Goal: Task Accomplishment & Management: Use online tool/utility

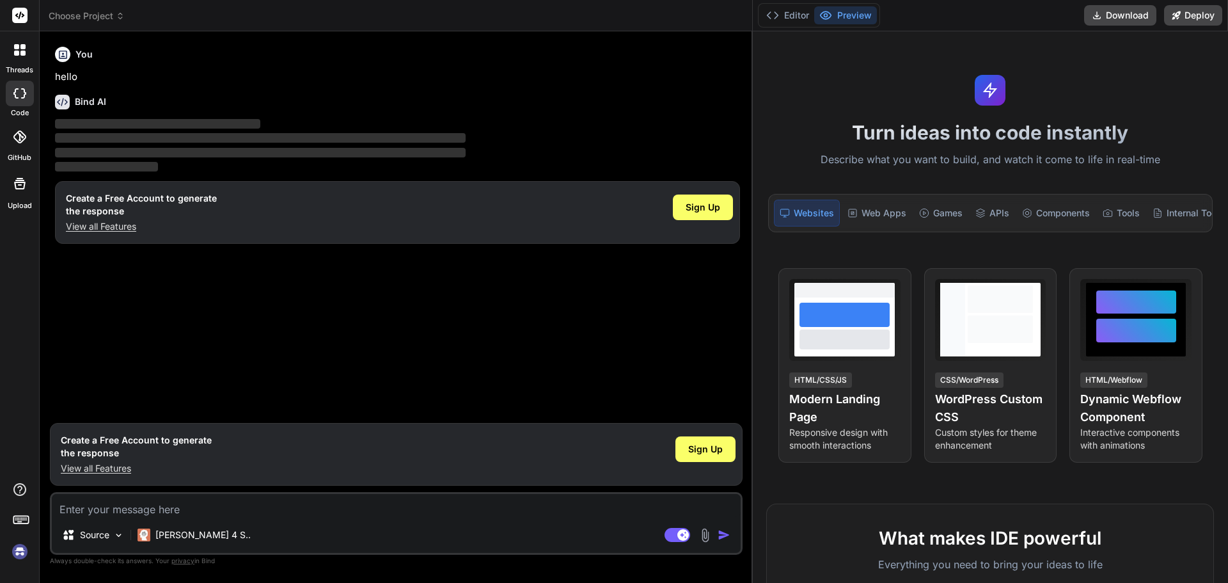
drag, startPoint x: 431, startPoint y: 116, endPoint x: 973, endPoint y: 141, distance: 542.5
click at [973, 141] on div "Choose Project Created with Pixso. Bind AI Web Search Created with Pixso. Code …" at bounding box center [634, 291] width 1189 height 583
click at [25, 544] on img at bounding box center [20, 552] width 22 height 22
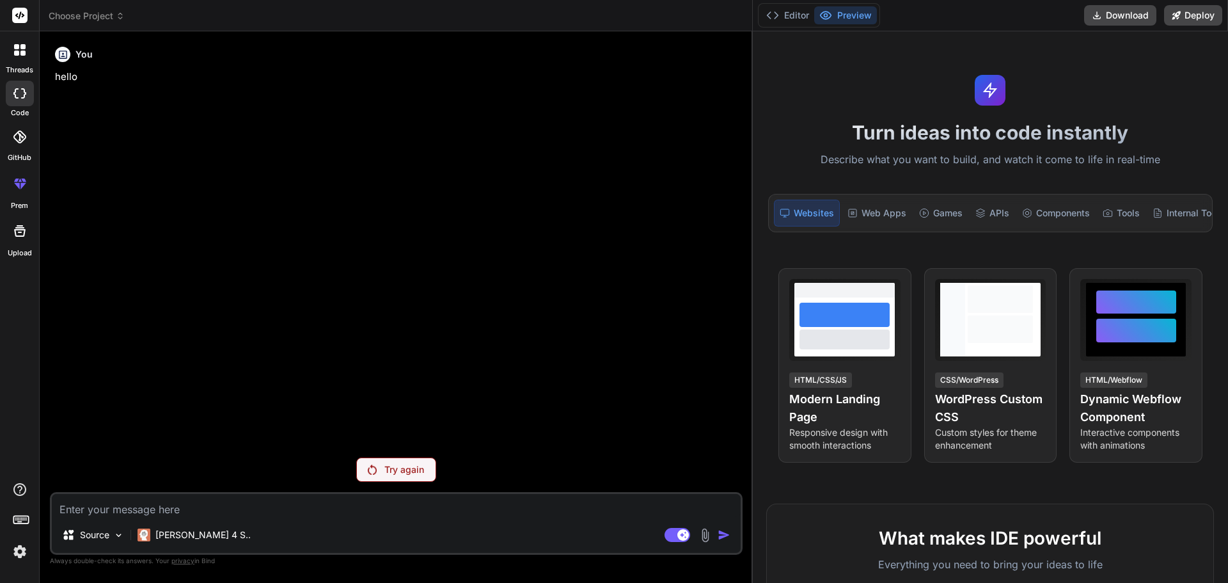
click at [26, 549] on img at bounding box center [20, 552] width 22 height 22
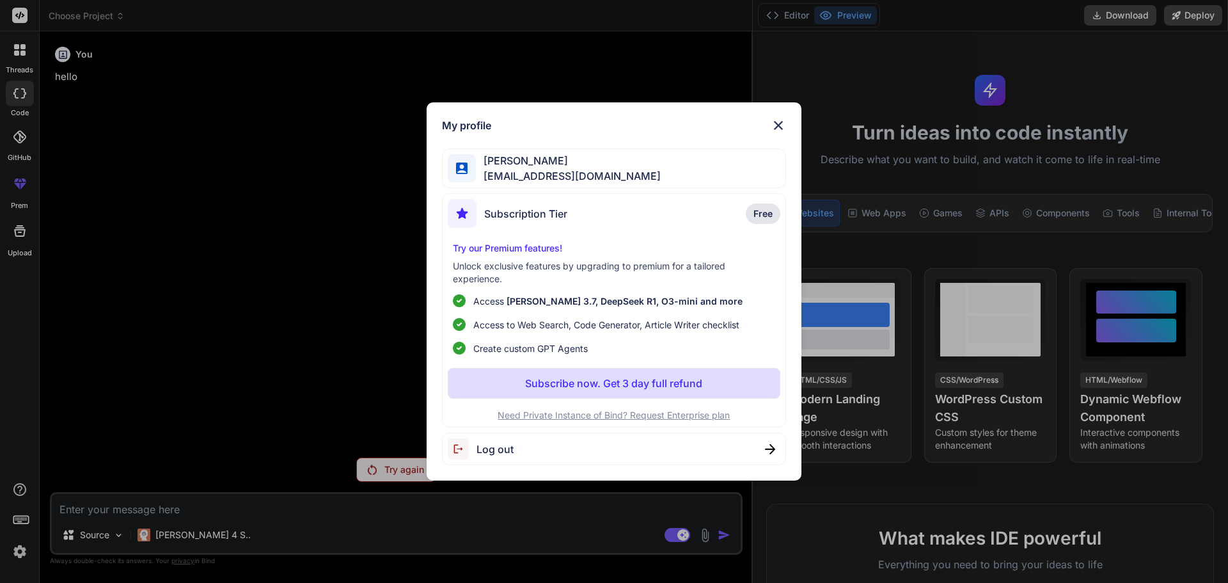
click at [491, 450] on span "Log out" at bounding box center [495, 448] width 37 height 15
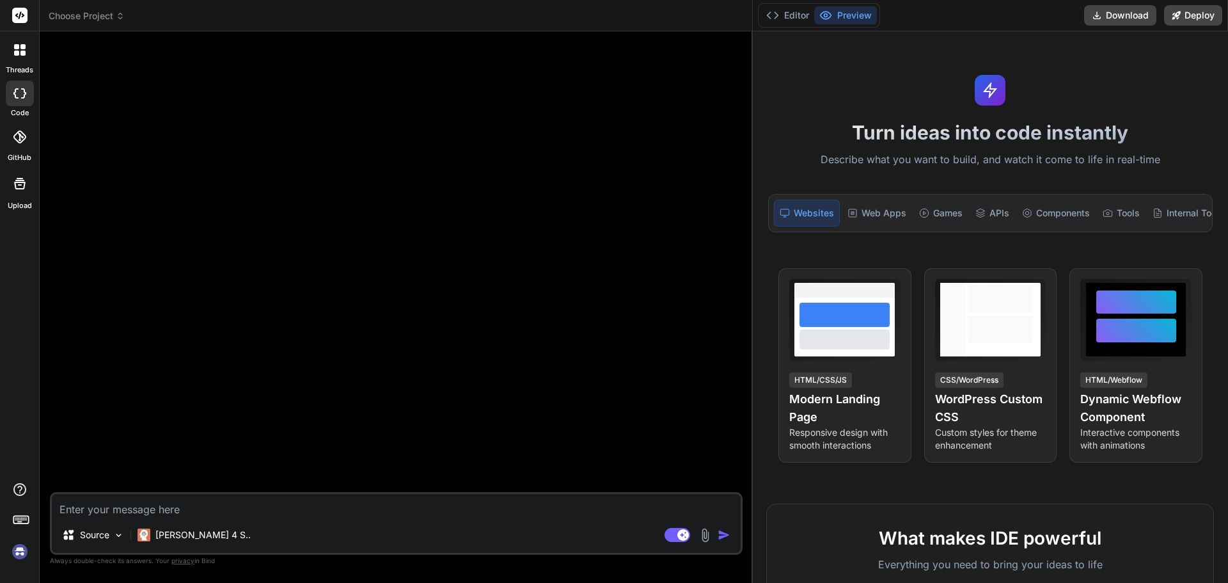
click at [19, 546] on img at bounding box center [20, 552] width 22 height 22
type textarea "x"
click at [23, 550] on img at bounding box center [20, 552] width 22 height 22
drag, startPoint x: 751, startPoint y: 115, endPoint x: 829, endPoint y: 113, distance: 78.1
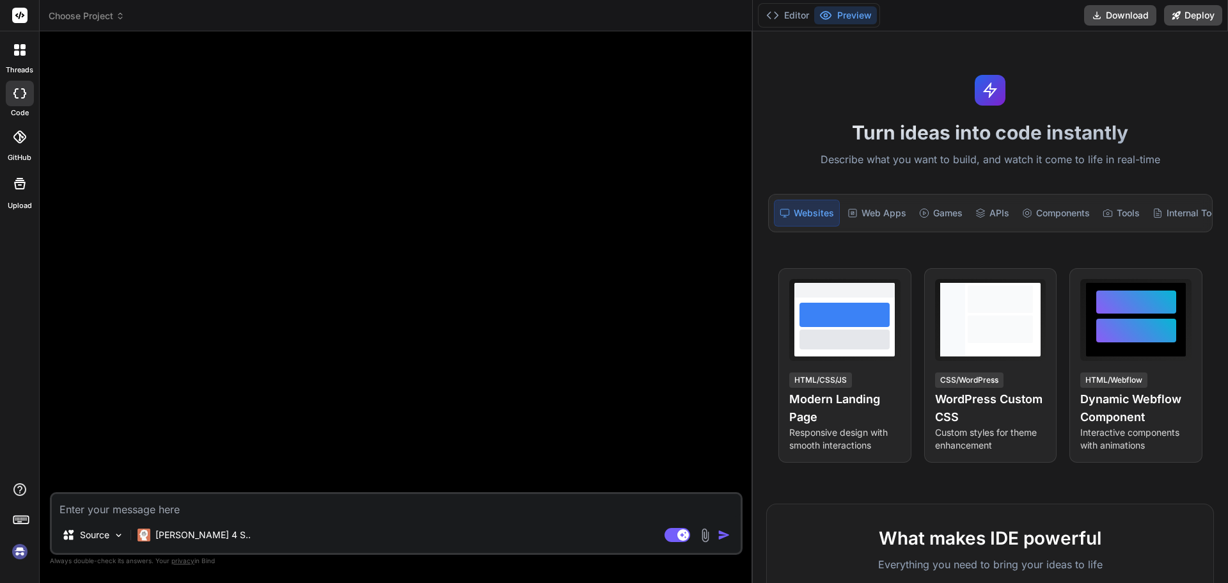
click at [829, 113] on div "Choose Project Created with Pixso. Bind AI Web Search Created with Pixso. Code …" at bounding box center [634, 291] width 1189 height 583
click at [790, 16] on button "Editor" at bounding box center [787, 15] width 53 height 18
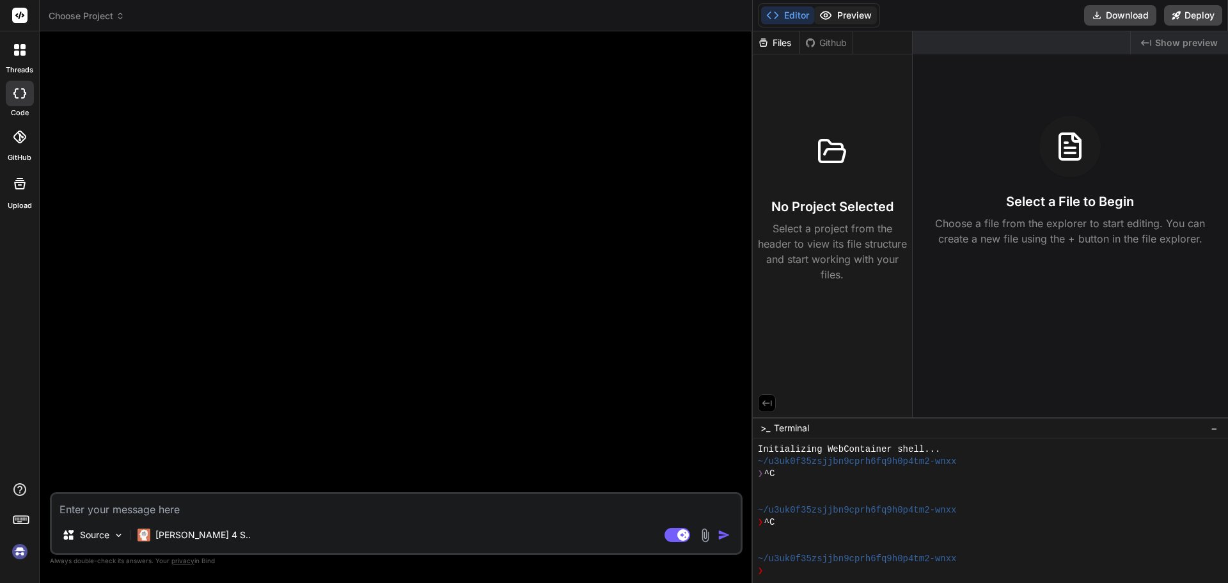
click at [844, 15] on button "Preview" at bounding box center [845, 15] width 63 height 18
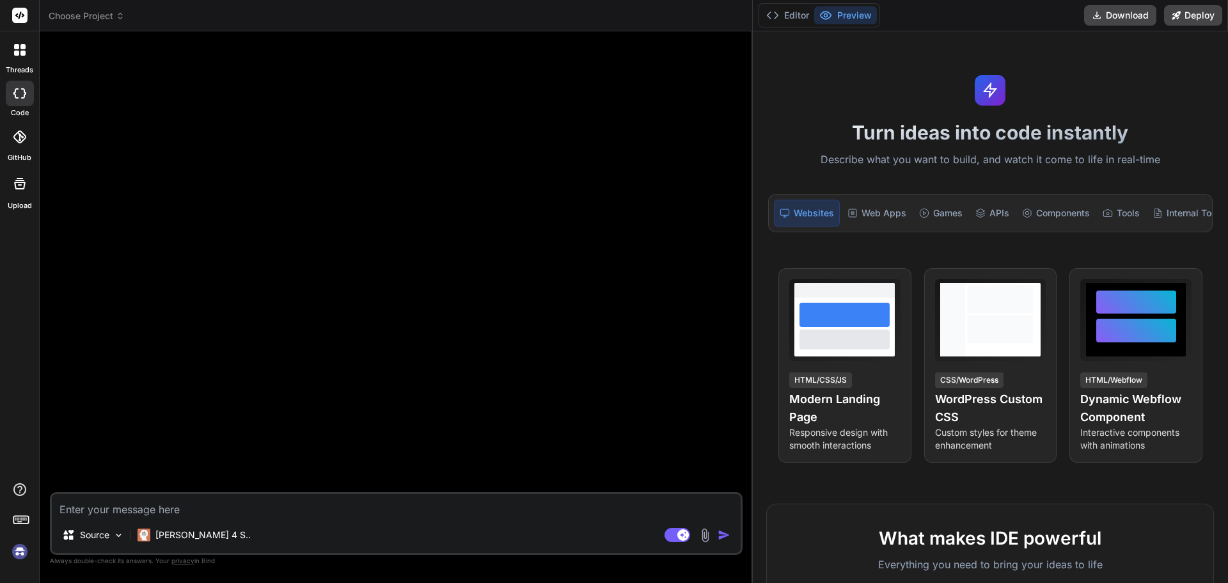
click at [191, 510] on textarea at bounding box center [396, 505] width 689 height 23
paste textarea "C:\nova\Osiris.Nova.Internal.UI\components\partner\shared\users.vue <script set…"
type textarea "C:\nova\Osiris.Nova.Internal.UI\components\partner\shared\users.vue <script set…"
type textarea "x"
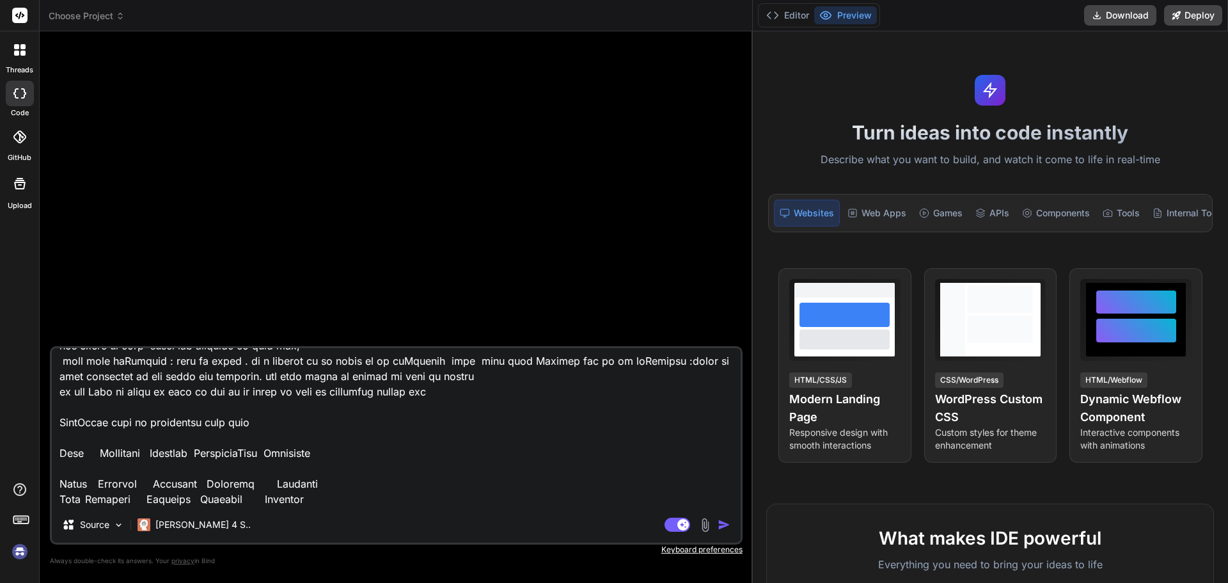
click at [76, 450] on textarea at bounding box center [396, 427] width 689 height 159
type textarea "C:\nova\Osiris.Nova.Internal.UI\components\partner\shared\users.vue <script set…"
type textarea "x"
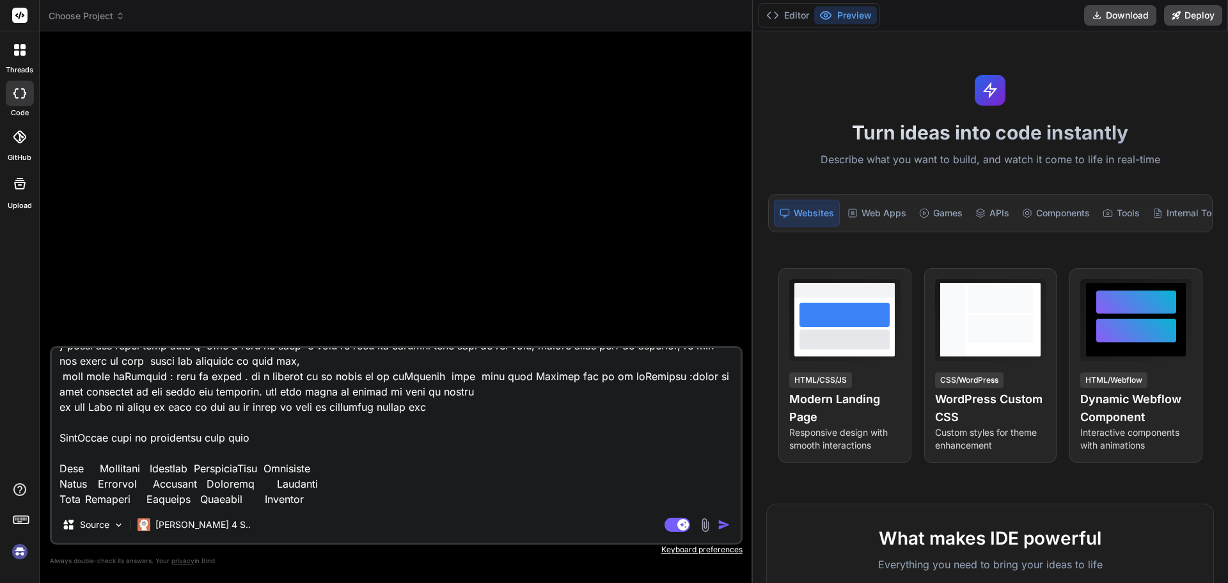
scroll to position [14958, 0]
type textarea "C:\nova\Osiris.Nova.Internal.UI\components\partner\shared\users.vue <script set…"
click at [720, 522] on img "button" at bounding box center [724, 524] width 13 height 13
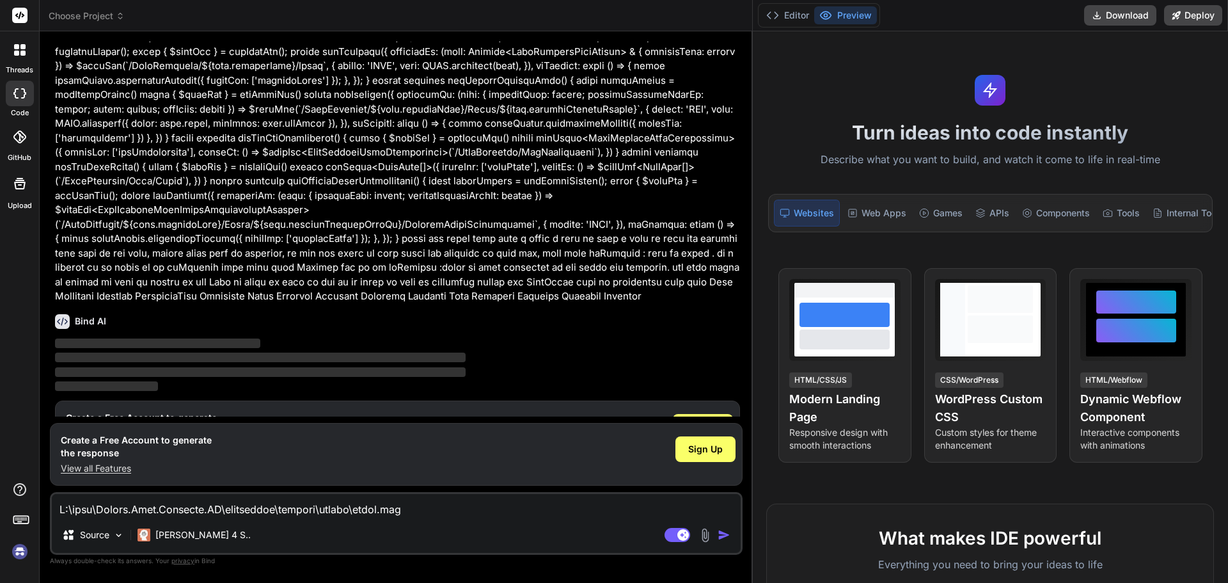
scroll to position [2439, 0]
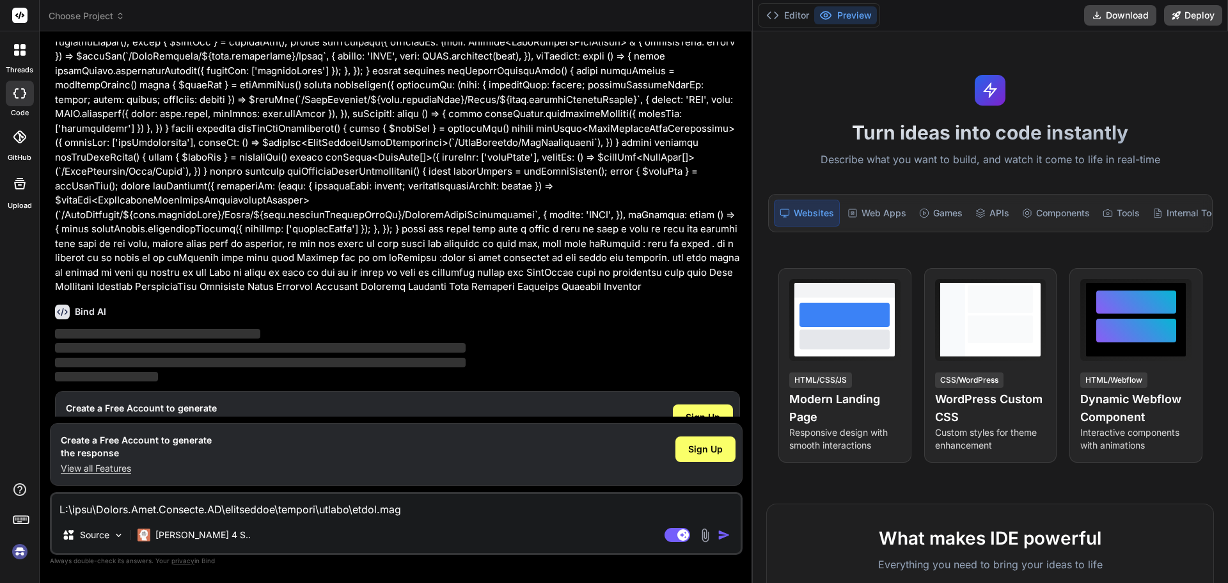
click at [10, 544] on img at bounding box center [20, 552] width 22 height 22
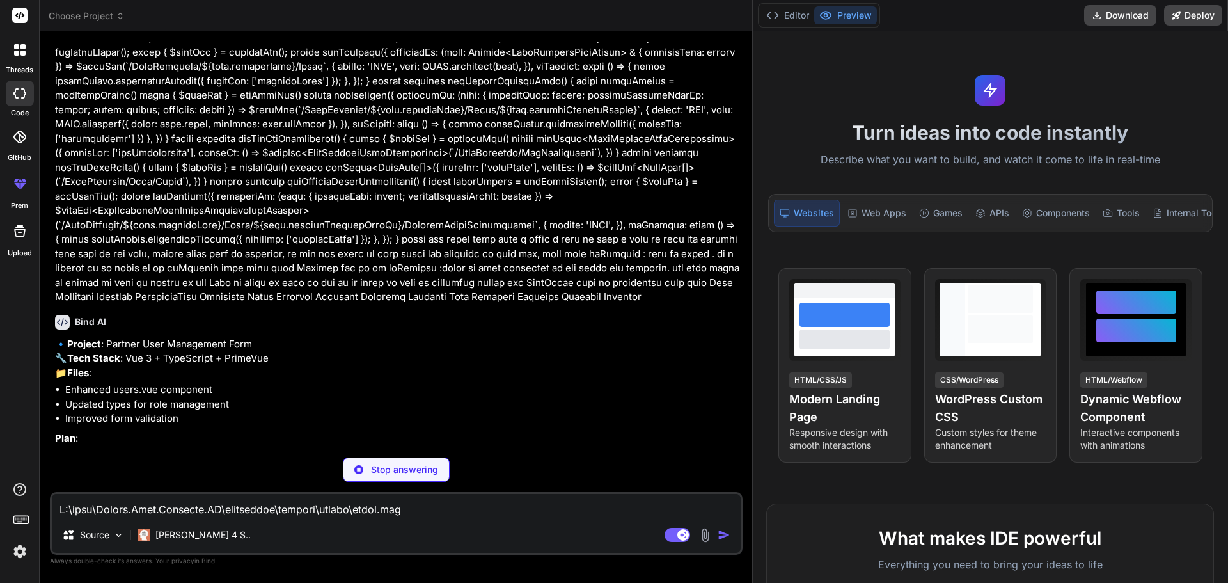
scroll to position [2429, 0]
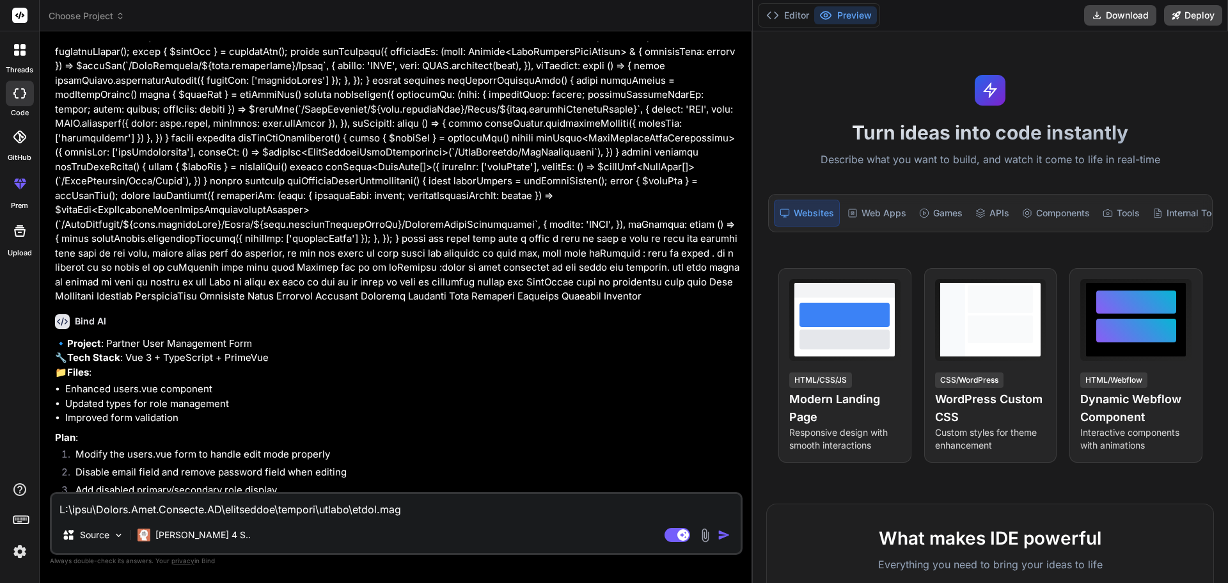
type textarea "x"
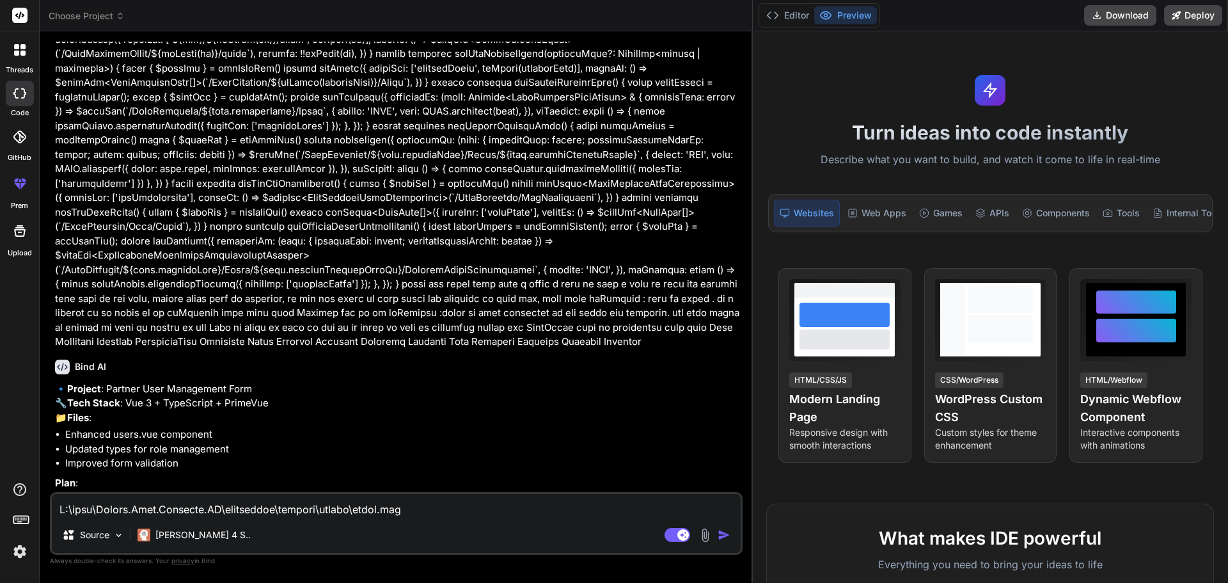
scroll to position [2576, 0]
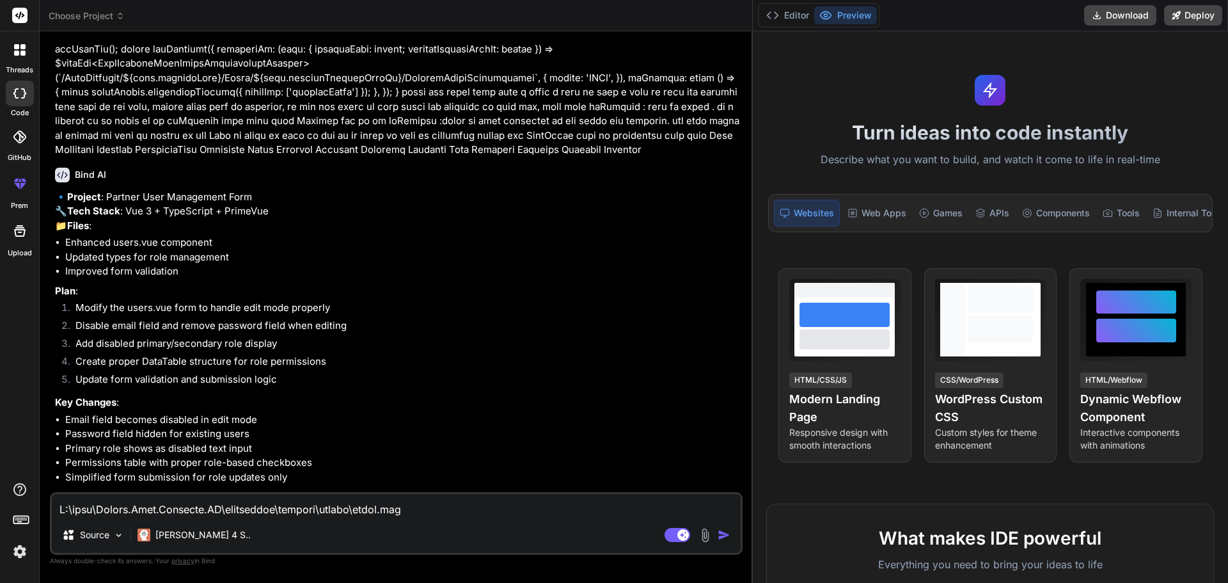
click at [426, 337] on li "Add disabled primary/secondary role display" at bounding box center [402, 346] width 675 height 18
click at [17, 553] on img at bounding box center [20, 552] width 22 height 22
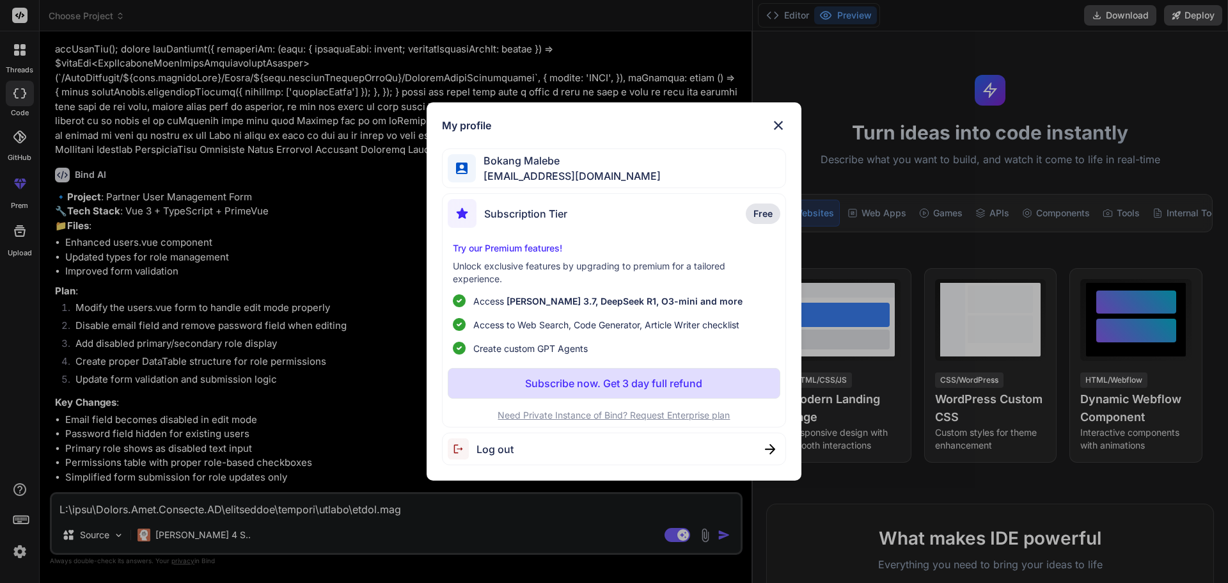
click at [783, 123] on img at bounding box center [778, 125] width 15 height 15
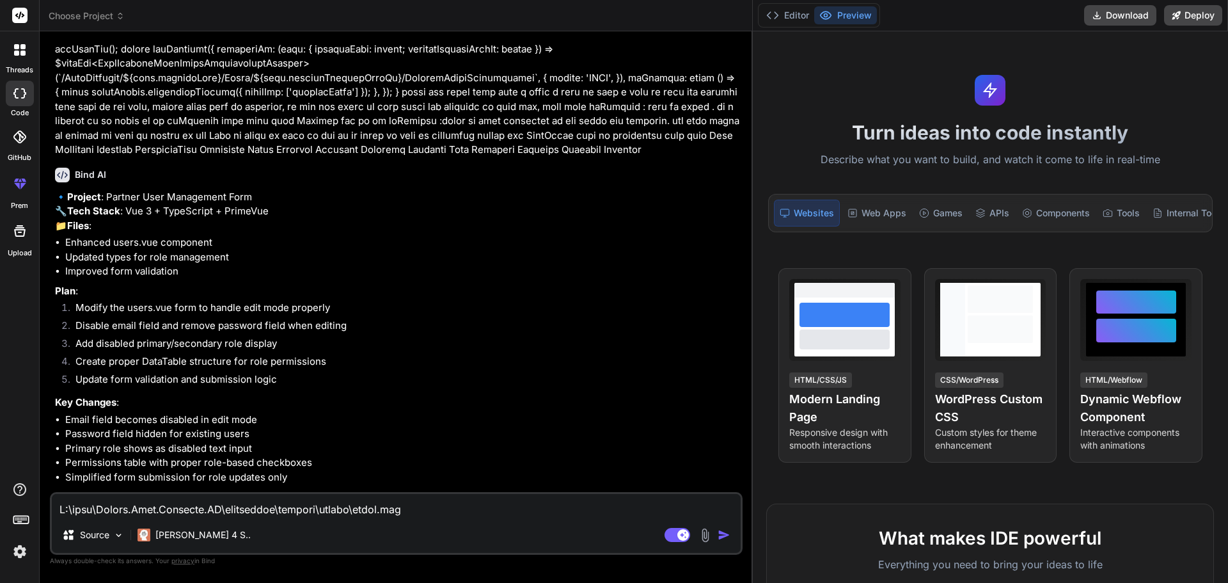
click at [362, 191] on p "🔹 Project : Partner User Management Form 🔧 Tech Stack : Vue 3 + TypeScript + Pr…" at bounding box center [397, 212] width 685 height 44
click at [63, 210] on p "🔹 Project : Partner User Management Form 🔧 Tech Stack : Vue 3 + TypeScript + Pr…" at bounding box center [397, 212] width 685 height 44
click at [176, 511] on textarea at bounding box center [396, 505] width 689 height 23
type textarea "y"
type textarea "x"
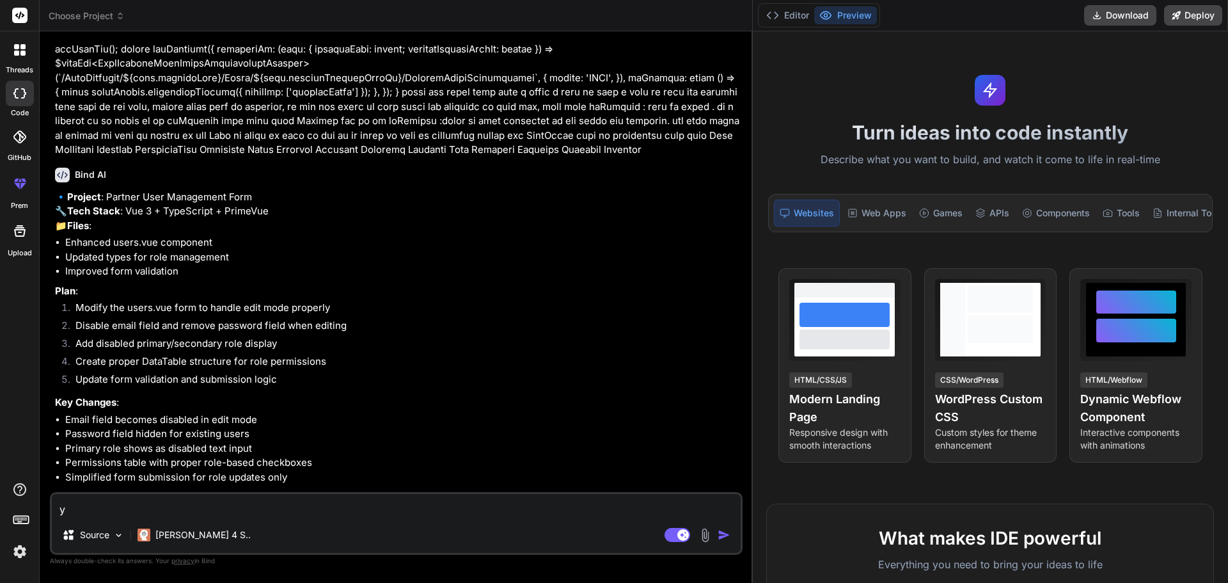
type textarea "ye"
type textarea "x"
type textarea "yes"
type textarea "x"
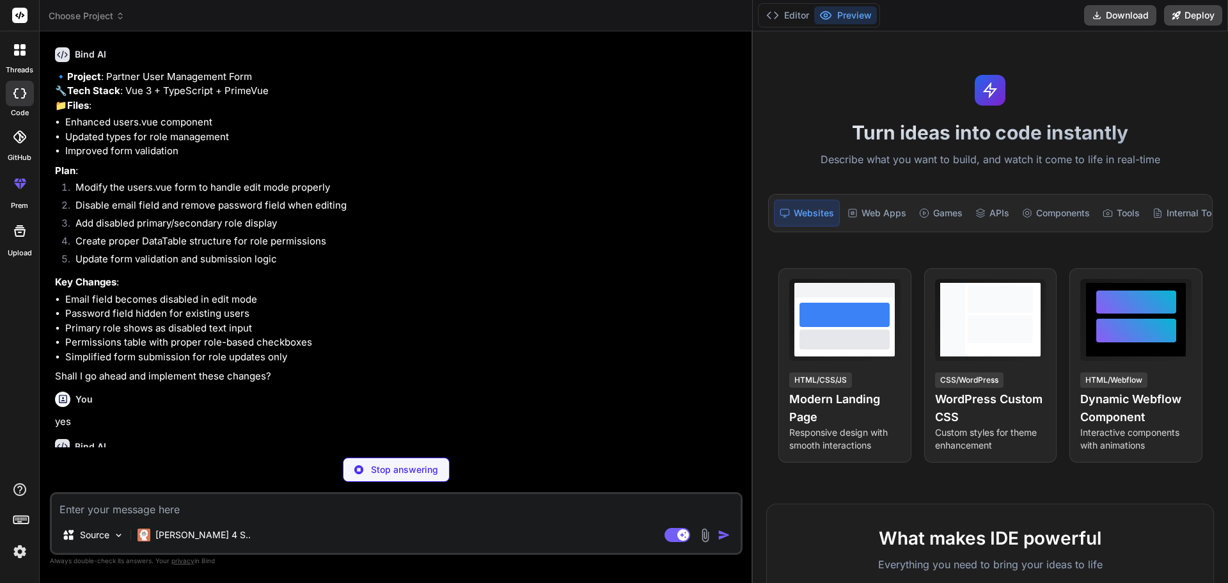
scroll to position [2709, 0]
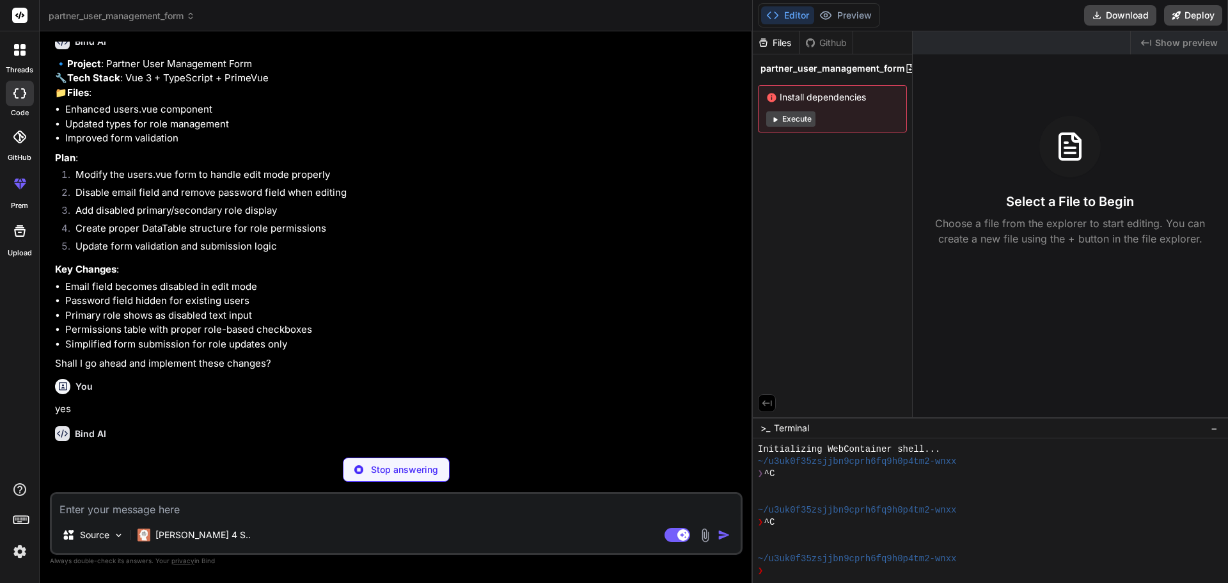
drag, startPoint x: 751, startPoint y: 335, endPoint x: 883, endPoint y: 272, distance: 146.2
click at [1228, 324] on div "partner_user_management_form Created with Pixso. Bind AI Web Search Created wit…" at bounding box center [634, 291] width 1189 height 583
drag, startPoint x: 752, startPoint y: 131, endPoint x: 1136, endPoint y: 182, distance: 386.6
click at [1141, 179] on div "partner_user_management_form Created with Pixso. Bind AI Web Search Created wit…" at bounding box center [634, 291] width 1189 height 583
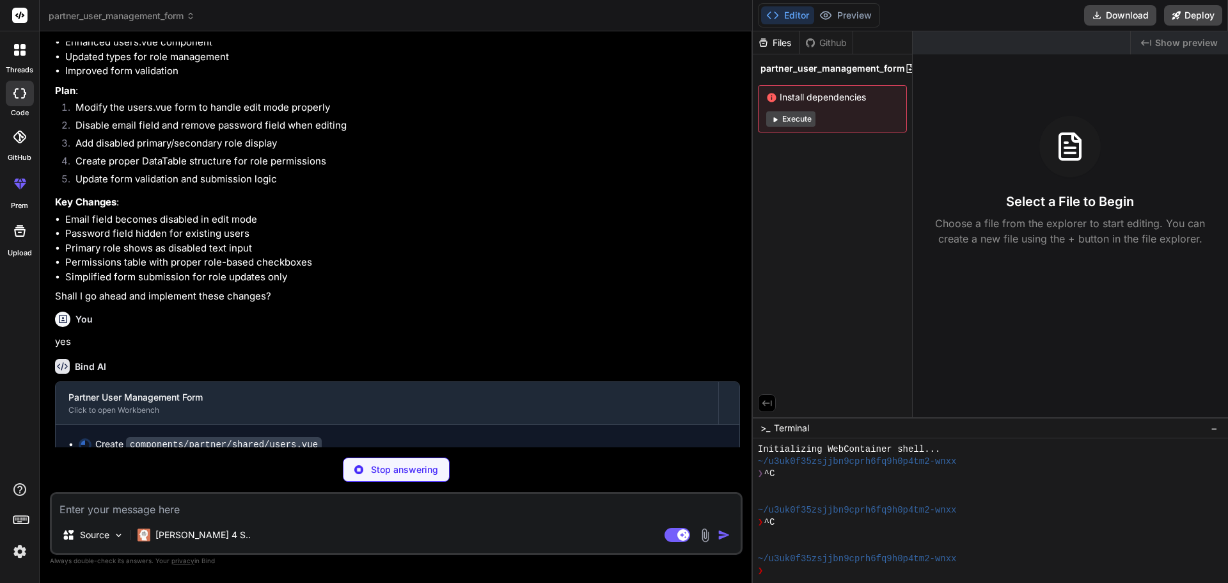
scroll to position [2779, 0]
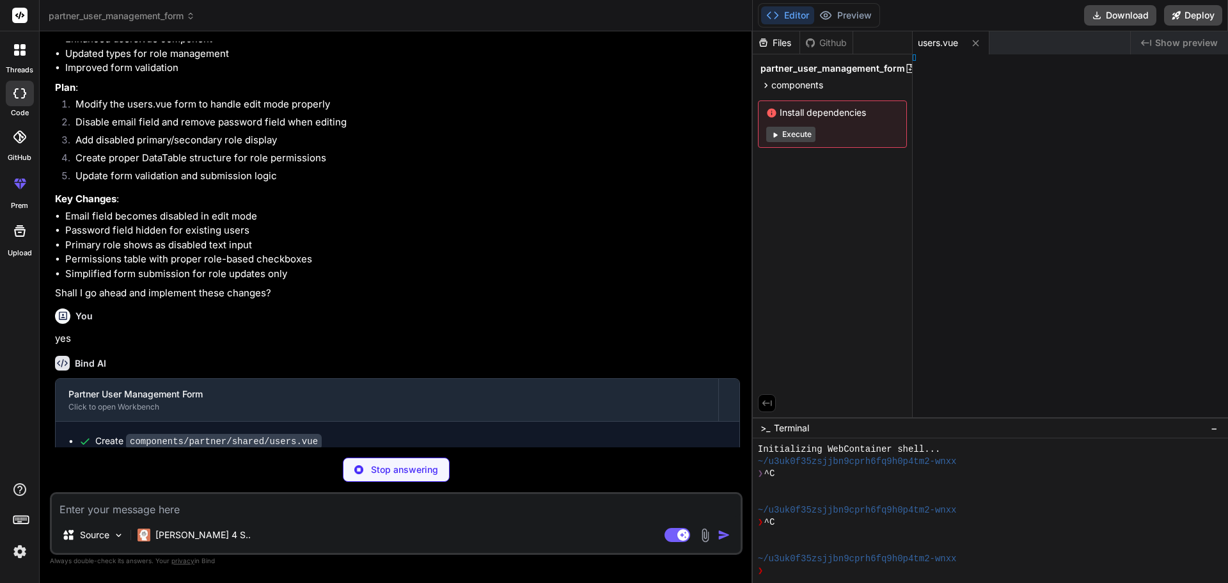
type textarea "x"
type textarea "] }"
type textarea "x"
type textarea "}, }) }"
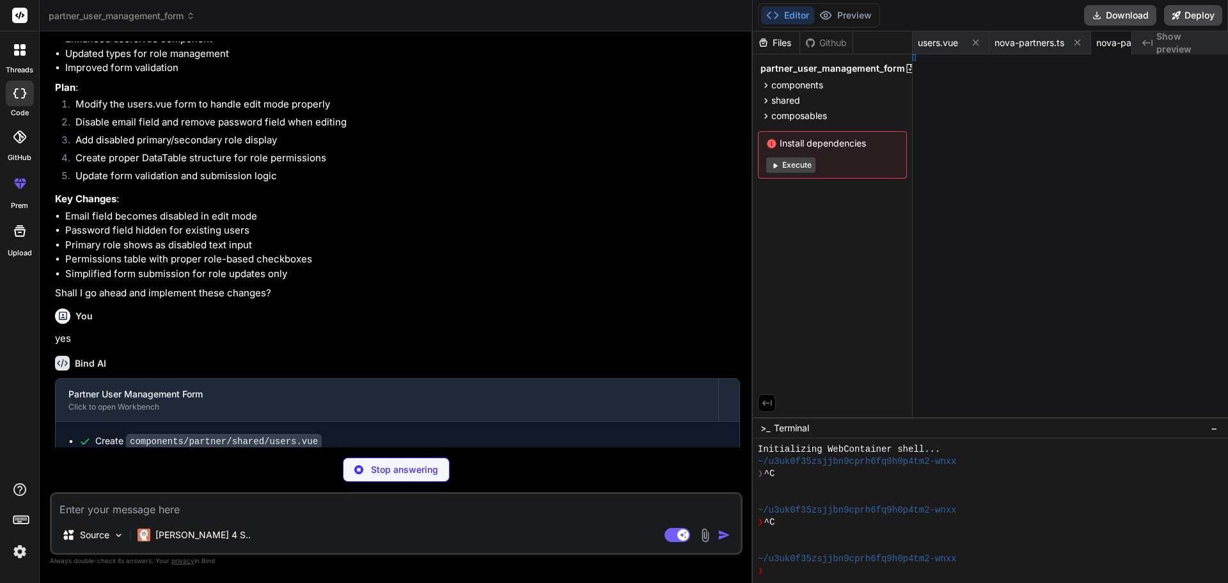
type textarea "x"
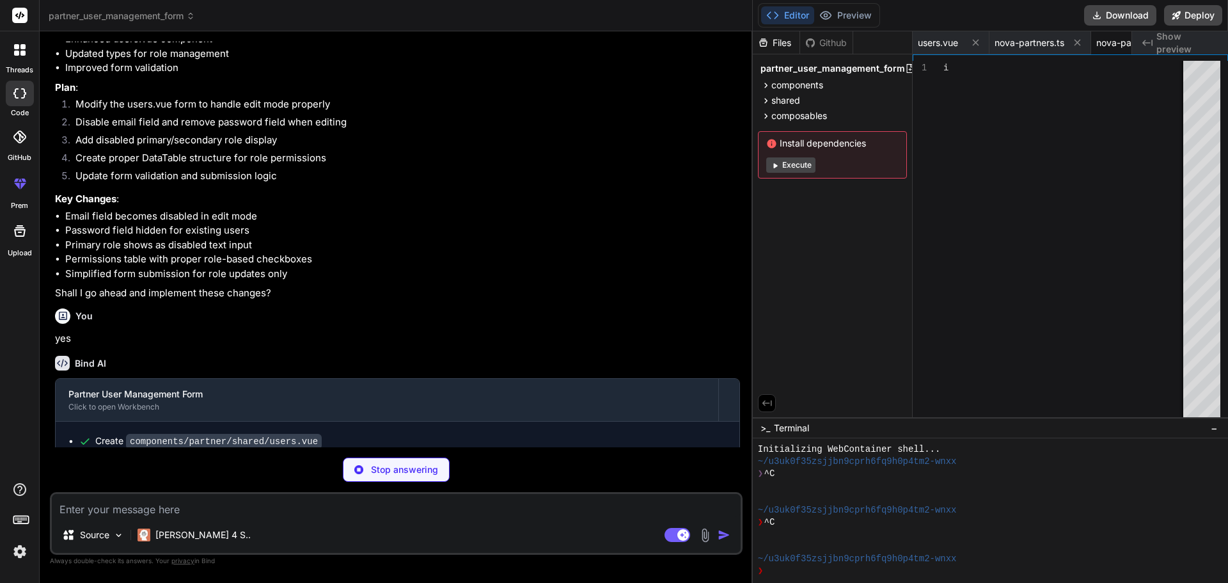
type textarea "}), onSuccess: async () => { await queryClient.invalidateQueries({ queryKey: ['…"
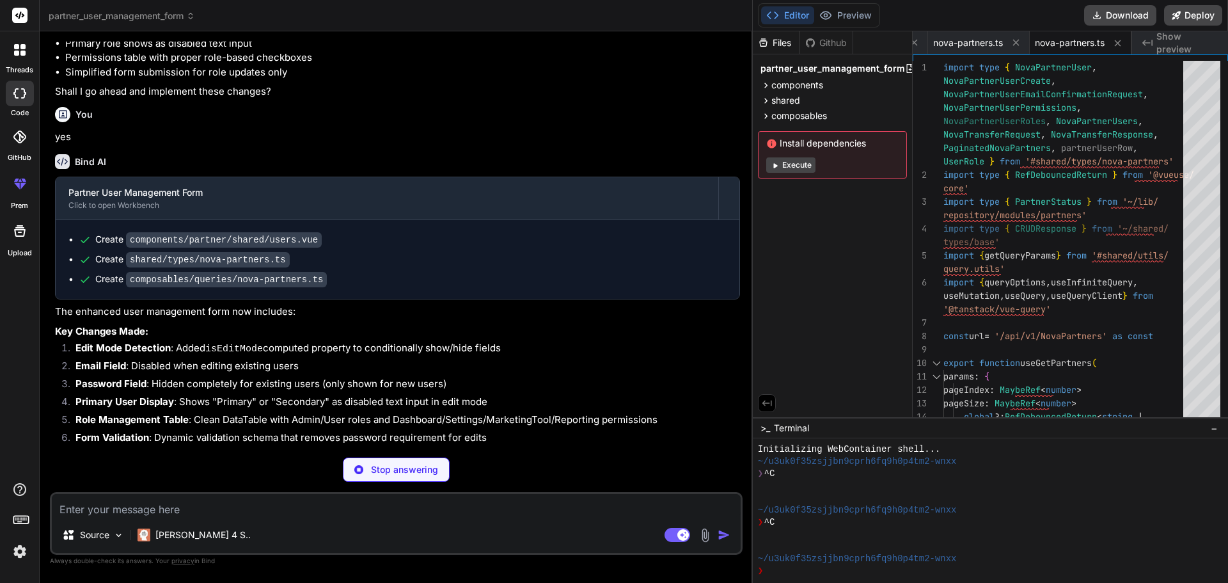
scroll to position [2986, 0]
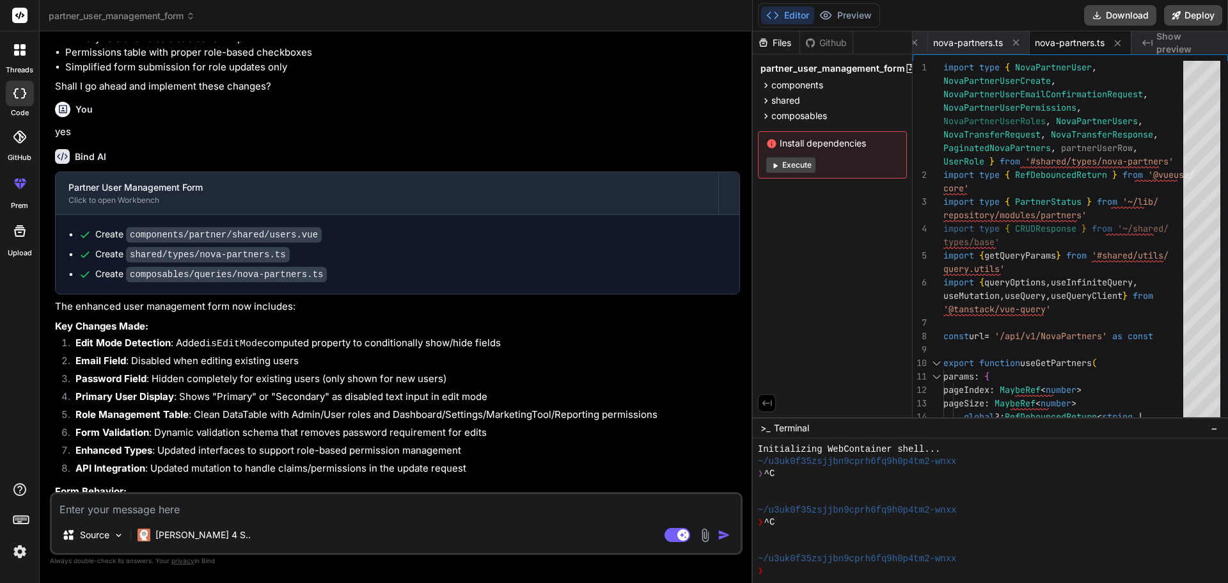
type textarea "x"
type textarea "await queryClient.invalidateQueries({ queryKey: ['partnerUsers'] }) }, }) }"
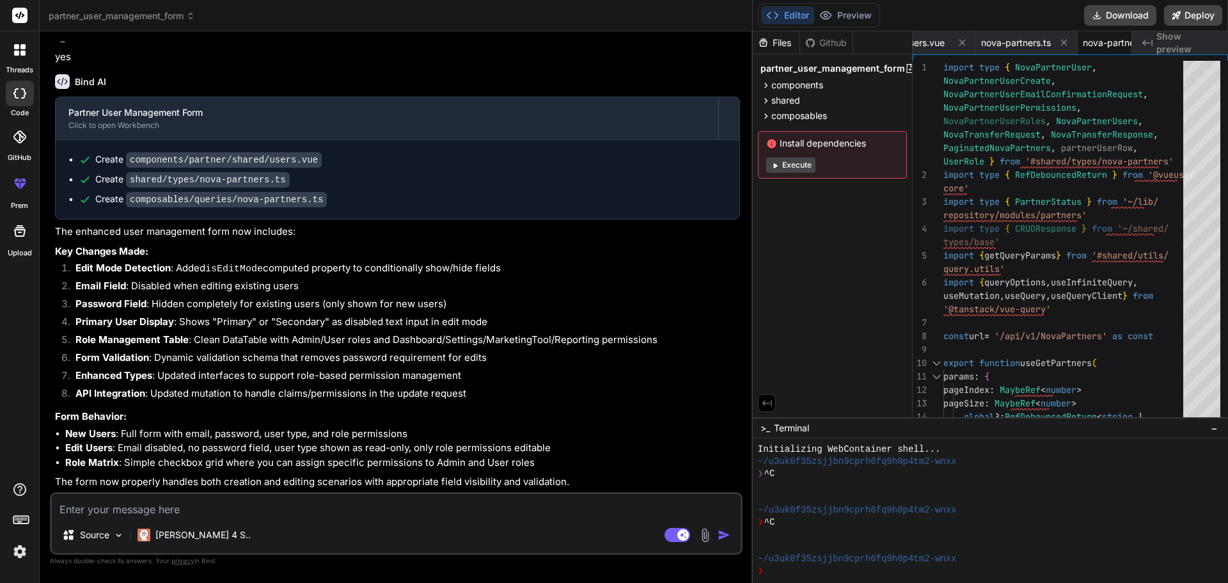
type textarea "x"
type textarea "}), onSuccess: async () => { await queryClient.invalidateQueries({ queryKey: ['…"
type textarea "x"
type textarea "method: 'POST', }), onSuccess: async () => { await queryClient.invalidateQuerie…"
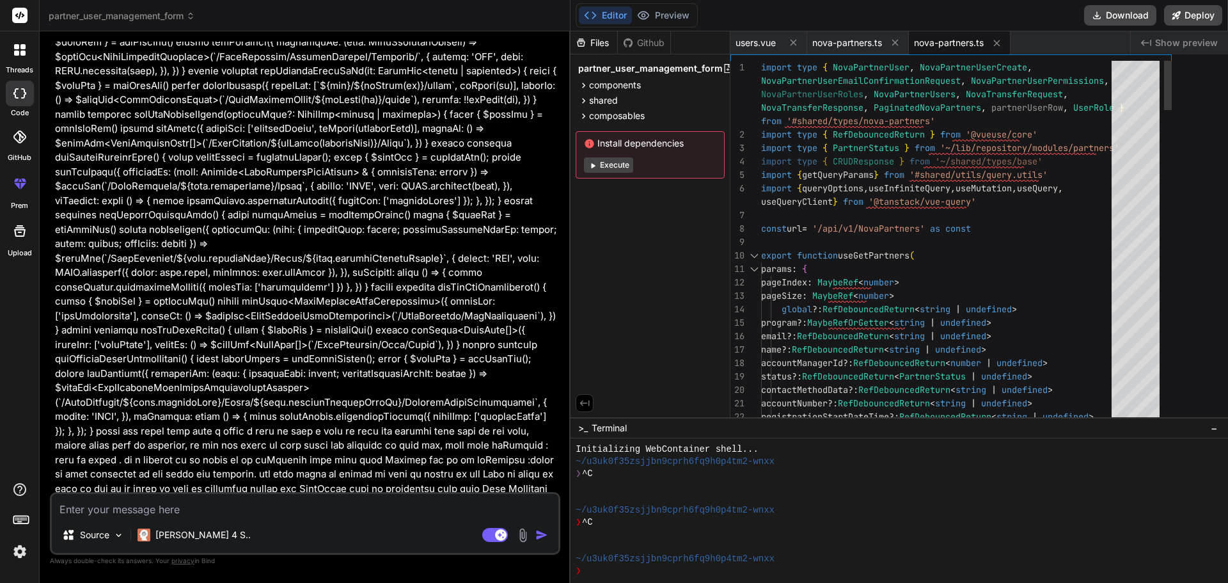
type textarea "x"
type textarea "}"
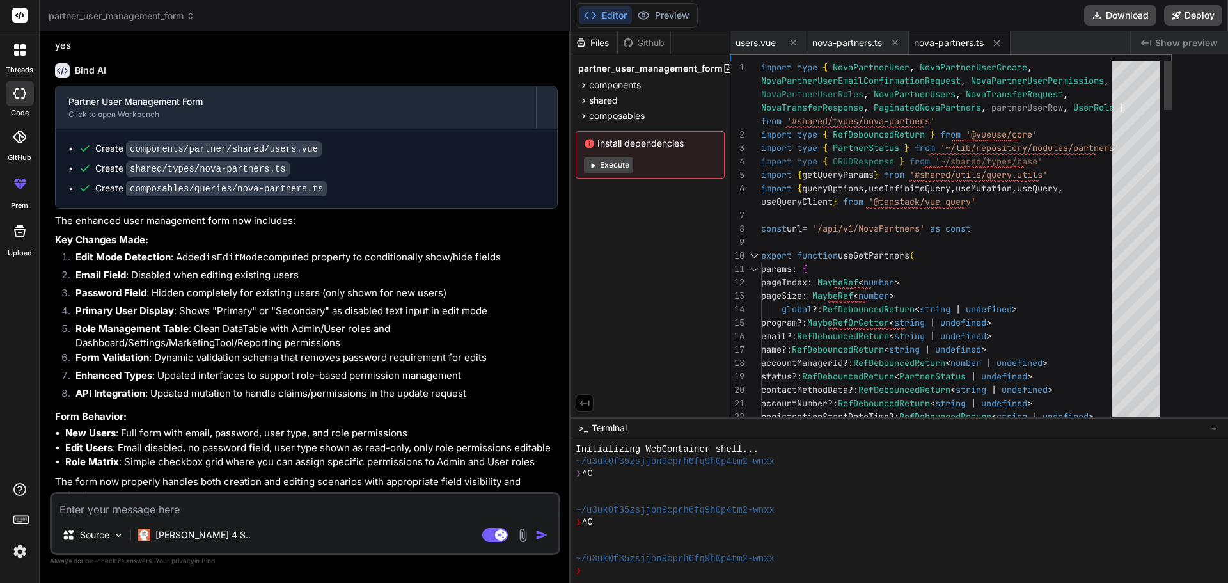
type textarea "x"
type textarea "accountGuid}/Users/${data.partnerPartnerUserId}/RequestEmailConfirmation`, { me…"
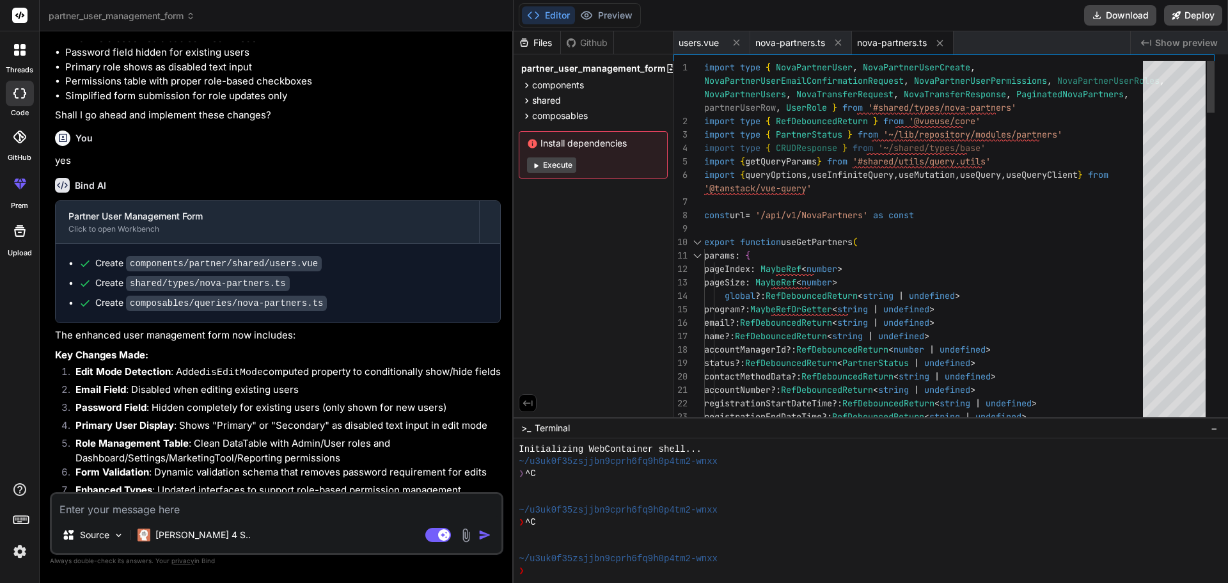
type textarea "x"
type textarea "method: 'POST', }), onSuccess: async () => { await queryClient.invalidateQuerie…"
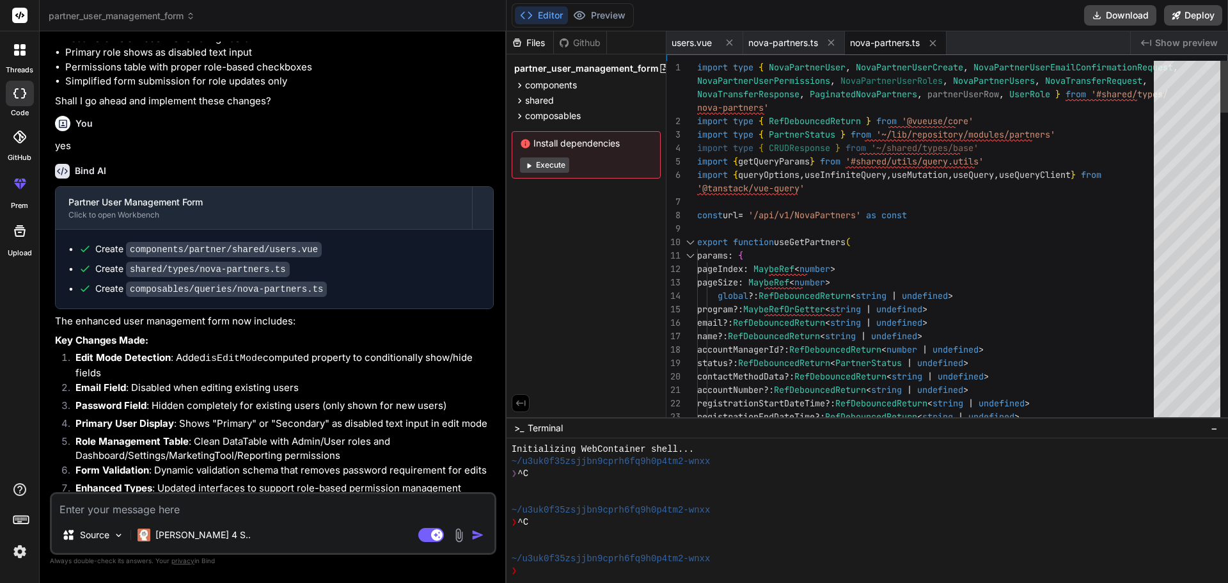
type textarea "x"
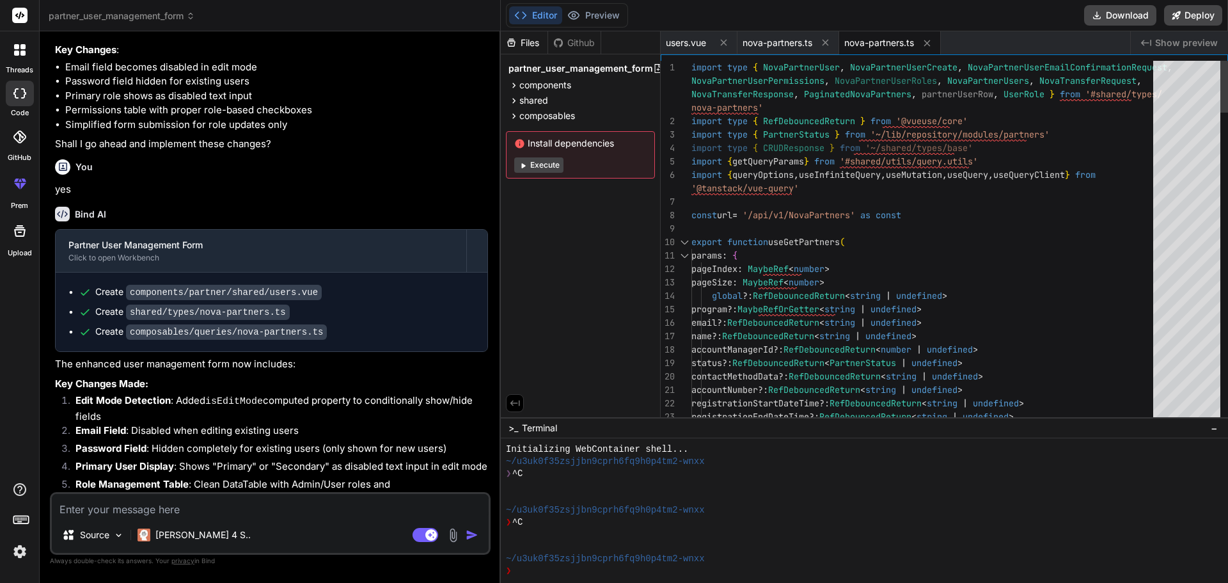
drag, startPoint x: 751, startPoint y: 226, endPoint x: 477, endPoint y: 208, distance: 275.1
click at [477, 208] on div "Bind AI Web Search Created with Pixso. Code Generator You Bind AI 🔹 Project : P…" at bounding box center [270, 307] width 461 height 552
click at [682, 43] on span "users.vue" at bounding box center [686, 42] width 40 height 13
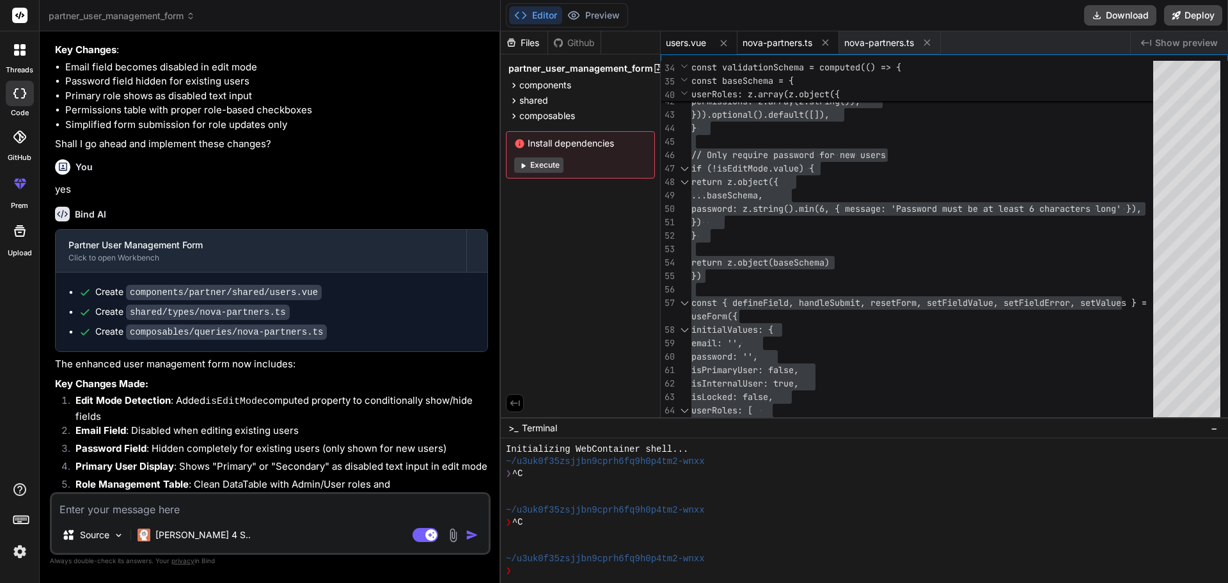
click at [768, 42] on span "nova-partners.ts" at bounding box center [778, 42] width 70 height 13
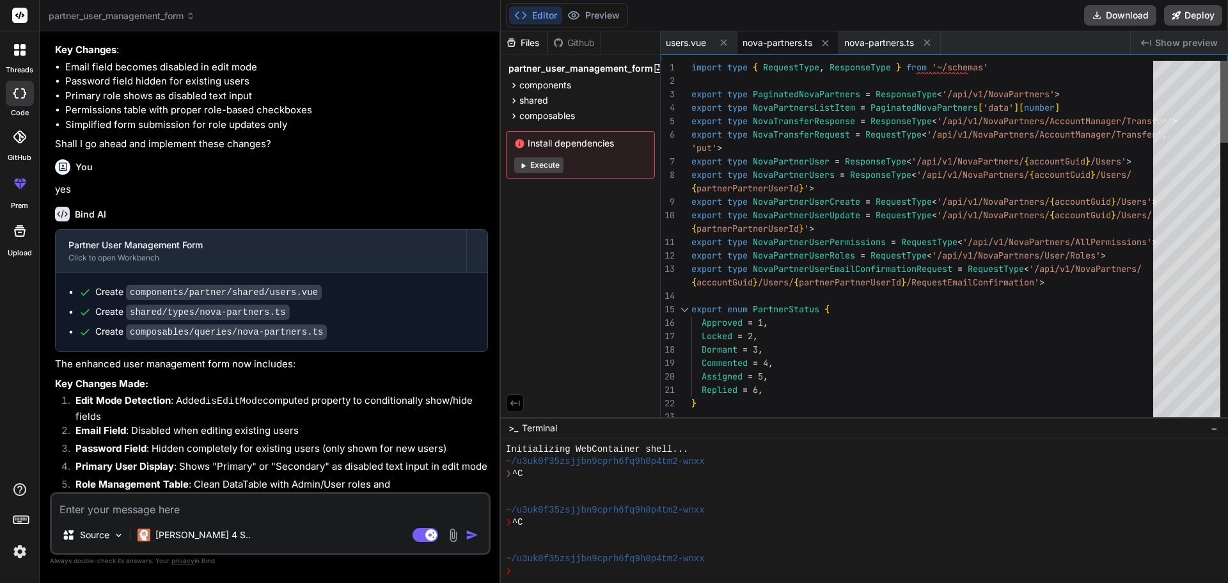
click at [1228, 61] on div at bounding box center [1225, 102] width 8 height 82
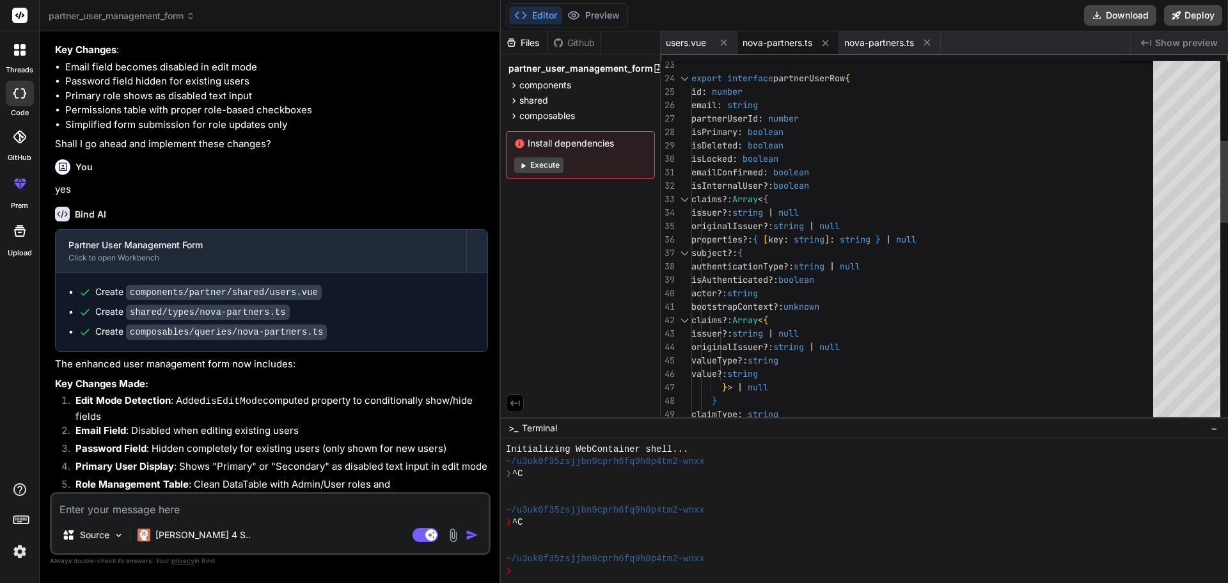
click at [944, 169] on div "export interface partnerUserRow { id : number email : string partnerUserId : nu…" at bounding box center [927, 508] width 470 height 1599
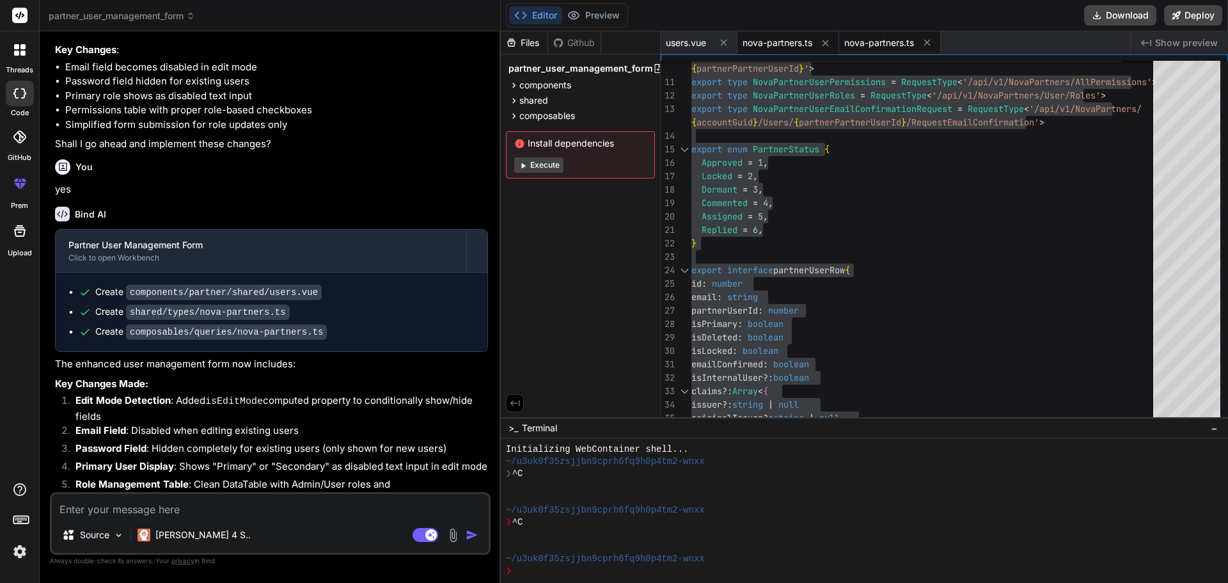
click at [880, 43] on span "nova-partners.ts" at bounding box center [880, 42] width 70 height 13
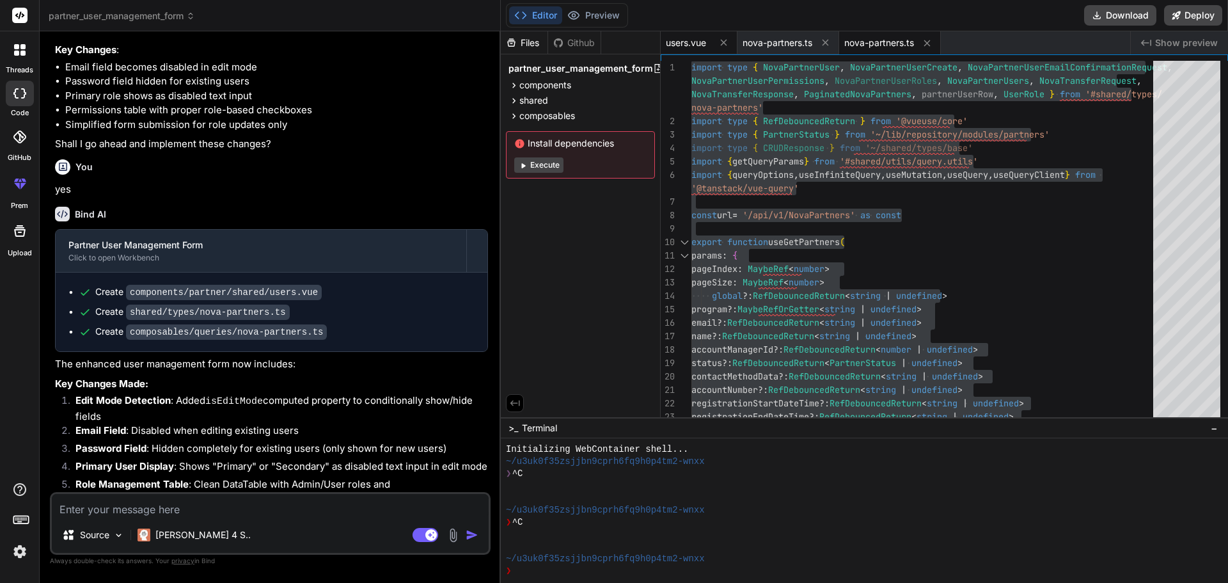
click at [684, 42] on span "users.vue" at bounding box center [686, 42] width 40 height 13
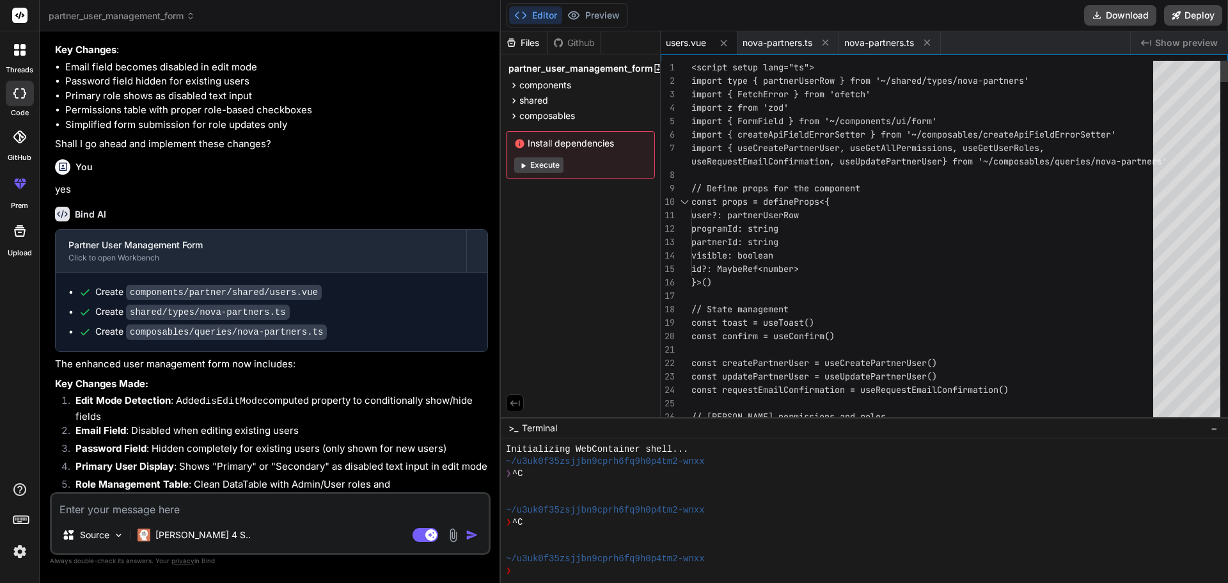
type textarea "<script setup lang="ts"> import type { partnerUserRow } from '~/shared/types/no…"
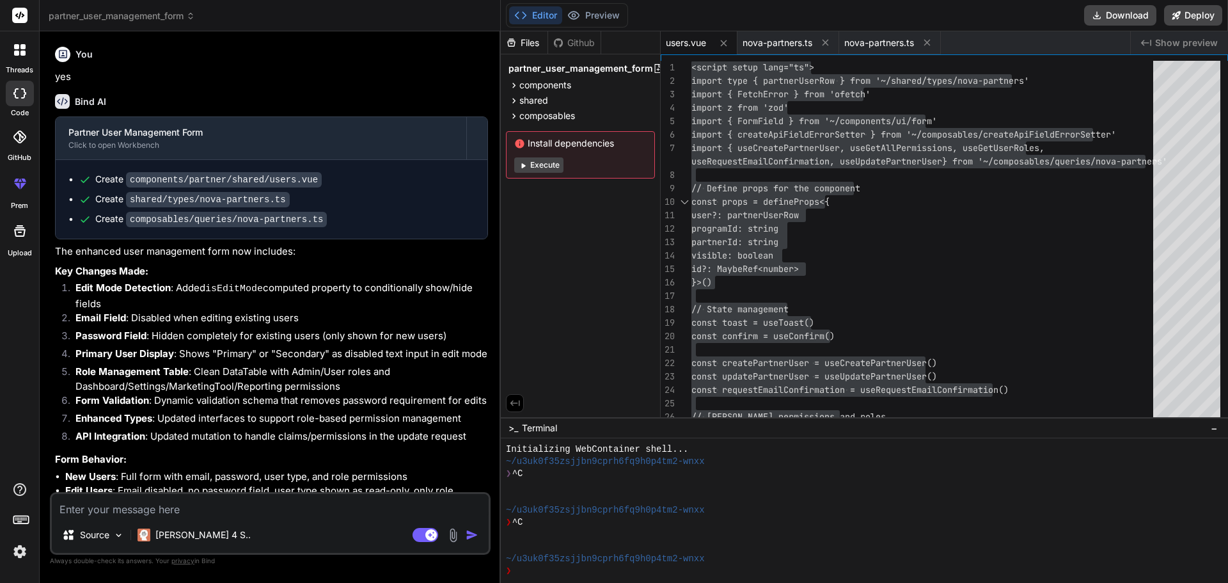
scroll to position [4724, 0]
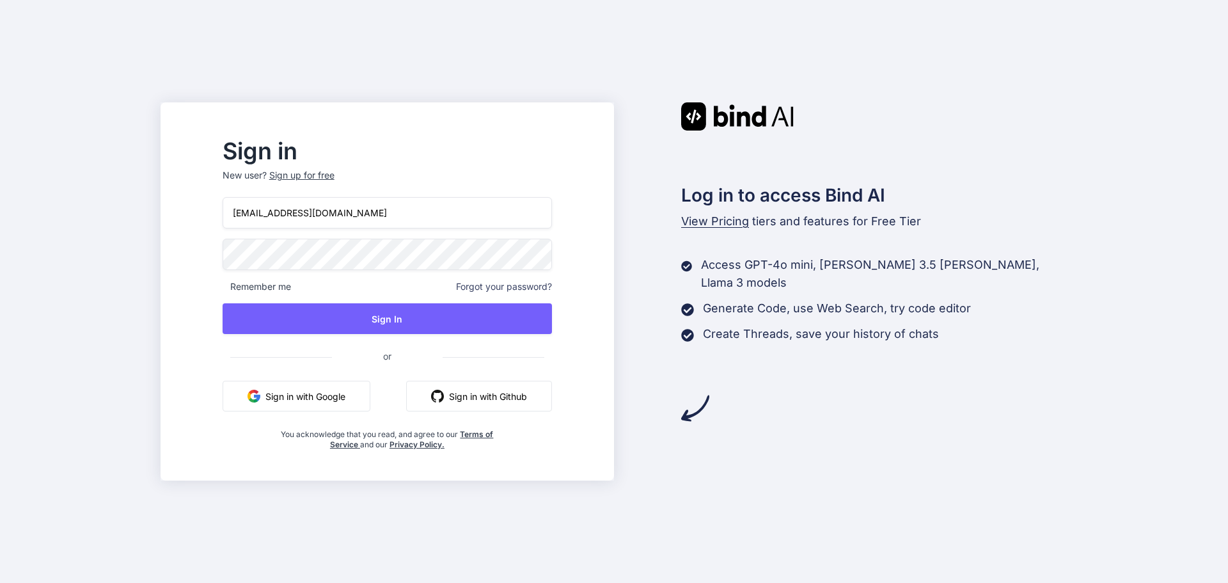
drag, startPoint x: 295, startPoint y: 210, endPoint x: 235, endPoint y: 217, distance: 60.6
click at [235, 217] on div "Sign in New user? Sign up for free nebaloyi@gmail.com Remember me Forgot your p…" at bounding box center [387, 295] width 370 height 309
type input "[EMAIL_ADDRESS][DOMAIN_NAME]"
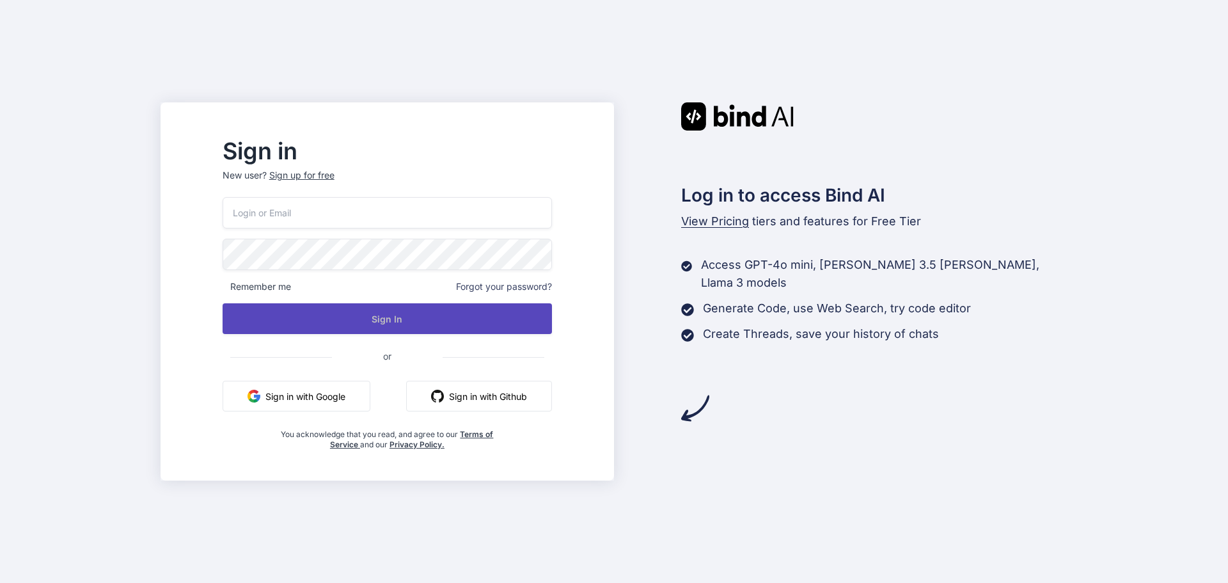
type input "[EMAIL_ADDRESS][DOMAIN_NAME]"
click at [422, 317] on button "Sign In" at bounding box center [387, 318] width 329 height 31
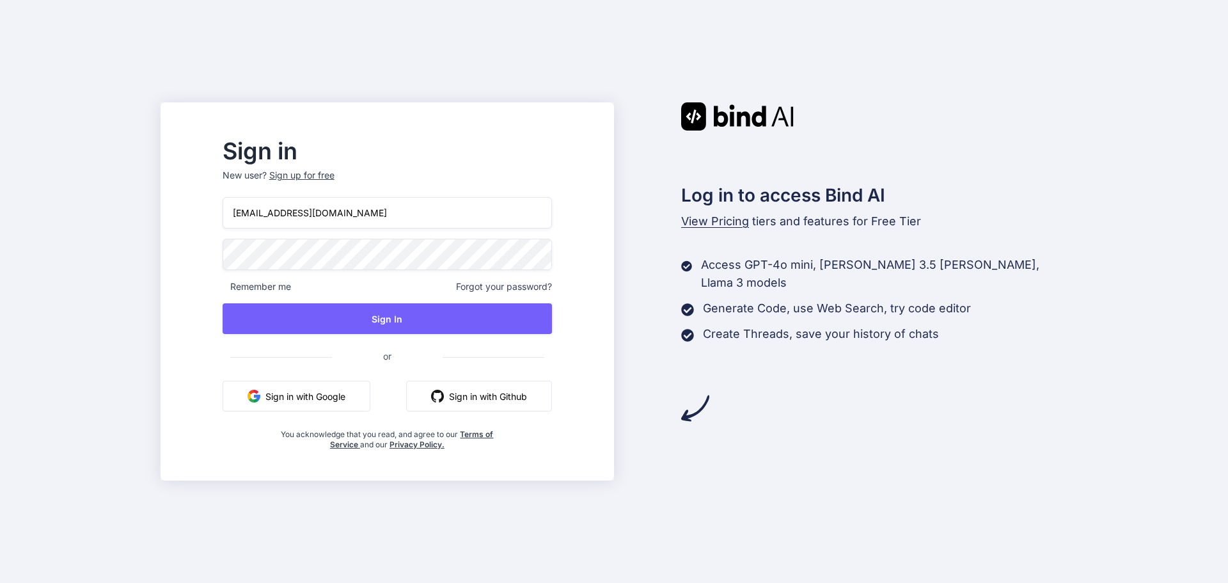
drag, startPoint x: 406, startPoint y: 211, endPoint x: 264, endPoint y: 210, distance: 142.0
click at [264, 210] on input "[EMAIL_ADDRESS][DOMAIN_NAME]" at bounding box center [387, 212] width 329 height 31
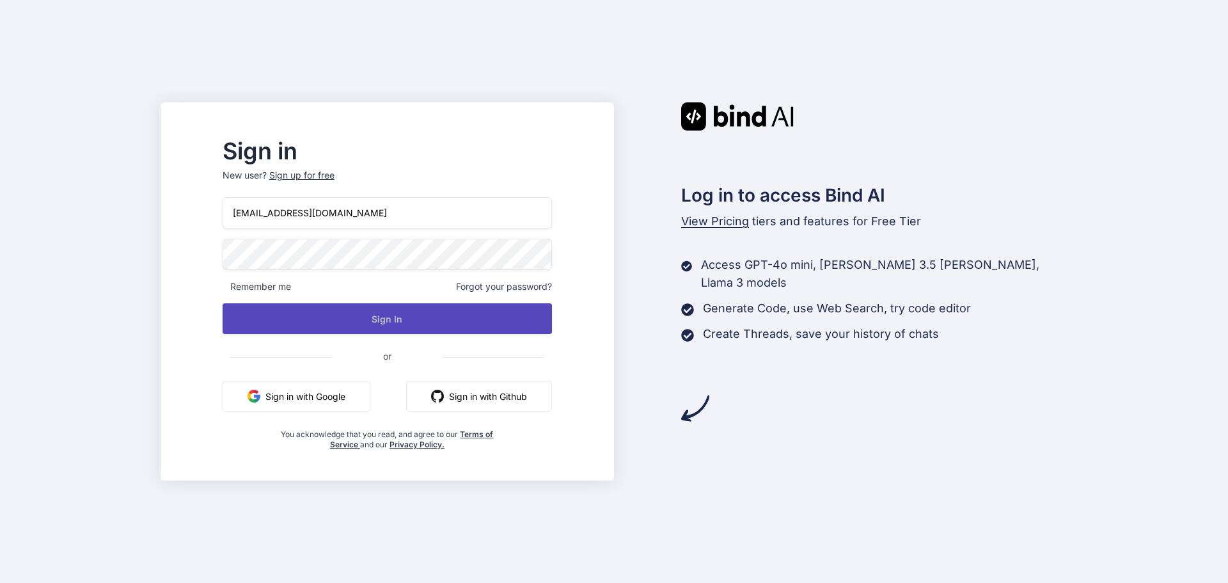
click at [420, 315] on button "Sign In" at bounding box center [387, 318] width 329 height 31
